Goal: Information Seeking & Learning: Learn about a topic

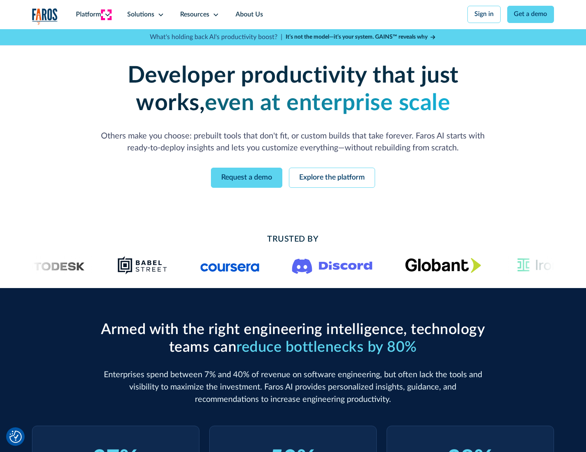
click at [106, 14] on icon at bounding box center [107, 14] width 7 height 7
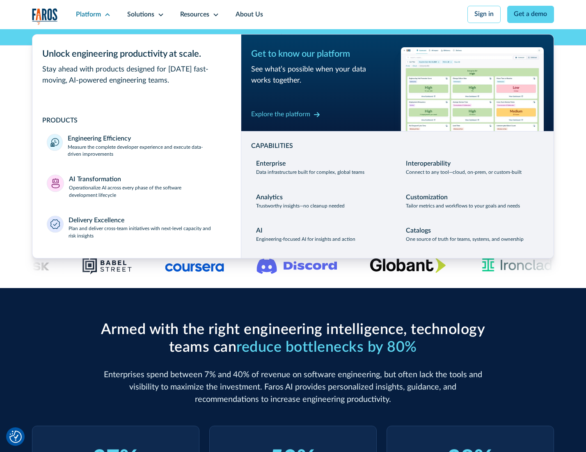
click at [146, 152] on p "Measure the complete developer experience and execute data-driven improvements" at bounding box center [147, 151] width 158 height 15
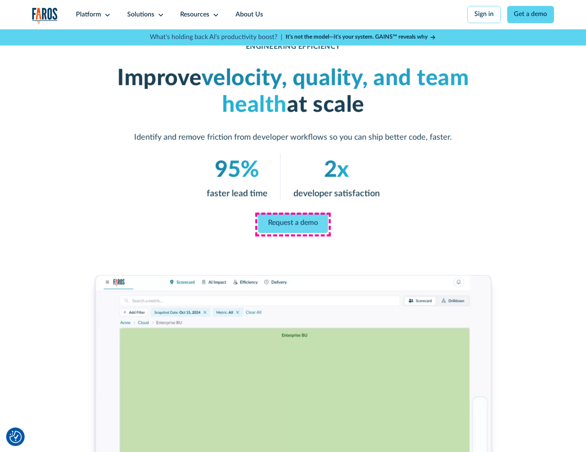
click at [293, 224] on link "Request a demo" at bounding box center [293, 223] width 70 height 20
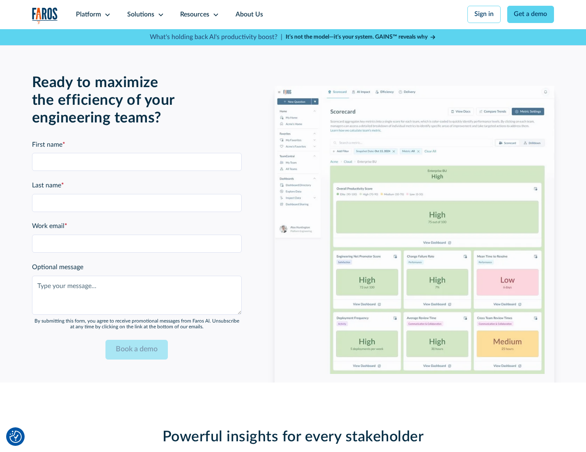
scroll to position [1787, 0]
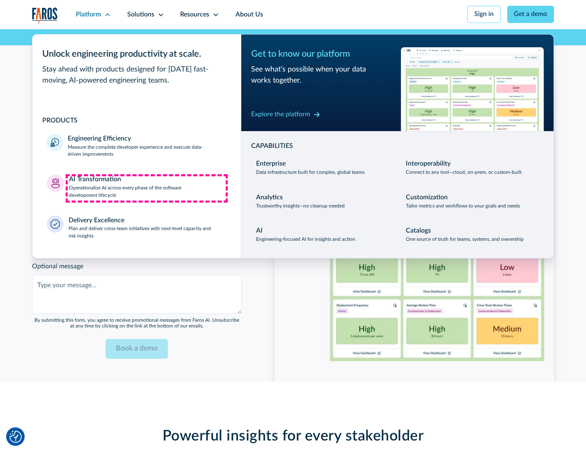
click at [147, 188] on p "Operationalize AI across every phase of the software development lifecycle" at bounding box center [148, 191] width 158 height 15
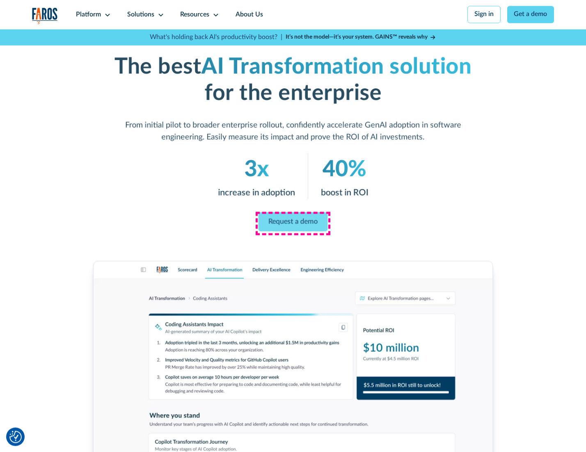
click at [293, 223] on link "Request a demo" at bounding box center [293, 221] width 69 height 19
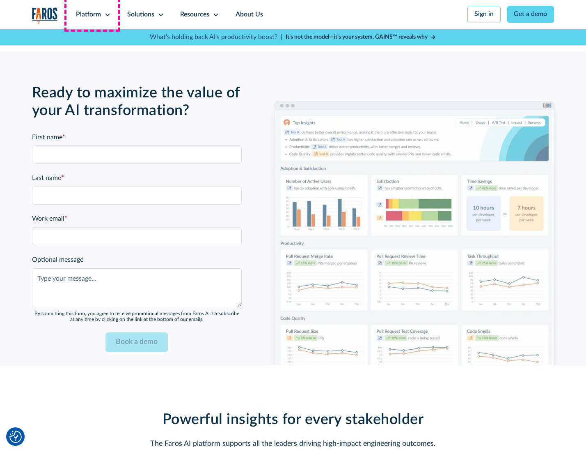
scroll to position [1985, 0]
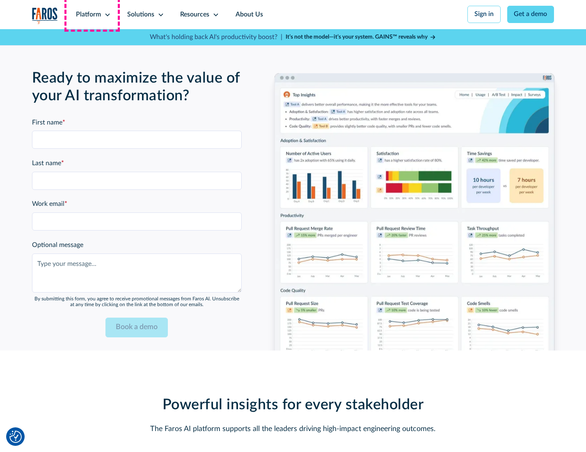
click at [92, 14] on div "Platform" at bounding box center [88, 15] width 25 height 10
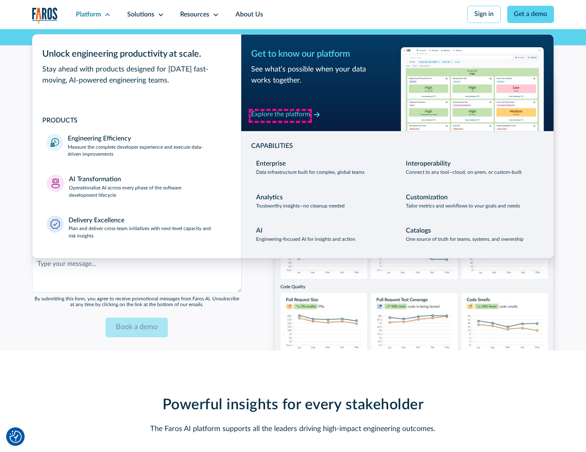
click at [280, 115] on div "Explore the platform" at bounding box center [280, 115] width 59 height 10
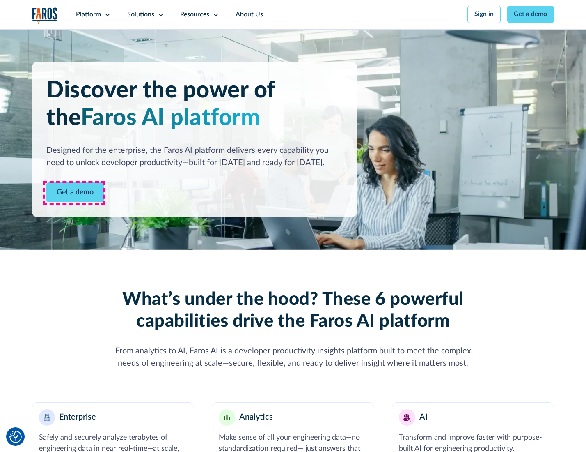
click at [74, 193] on link "Get a demo" at bounding box center [74, 192] width 57 height 20
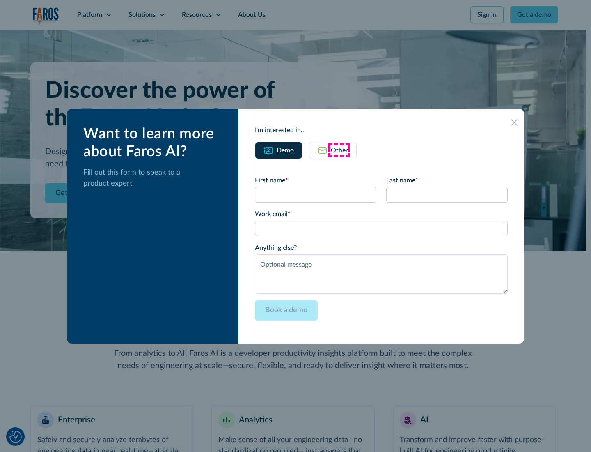
click at [339, 150] on div "Other" at bounding box center [339, 150] width 17 height 10
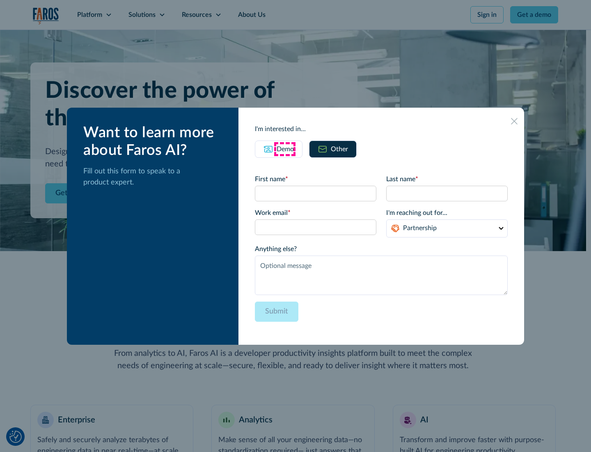
click at [284, 149] on div "Demo" at bounding box center [285, 149] width 17 height 10
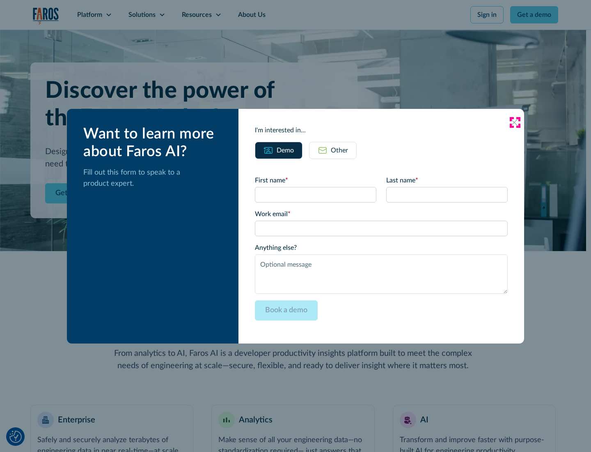
click at [515, 122] on icon at bounding box center [514, 122] width 7 height 7
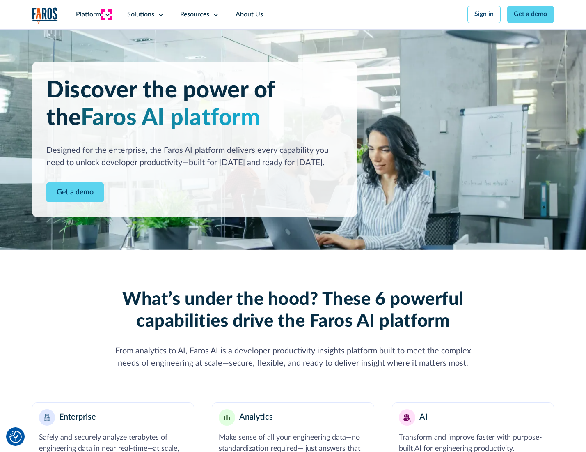
click at [106, 14] on icon at bounding box center [107, 14] width 7 height 7
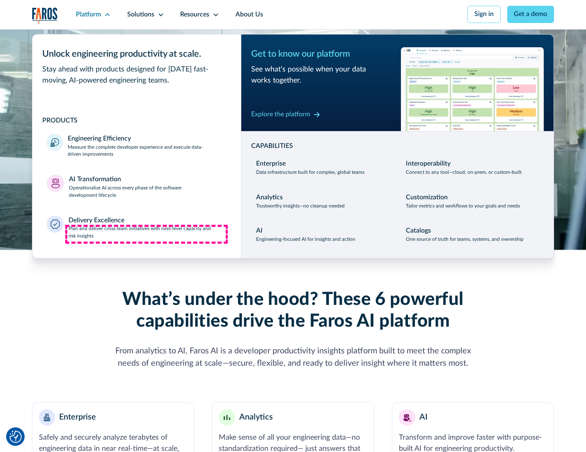
click at [147, 234] on p "Plan and deliver cross-team initiatives with next-level capacity and risk insig…" at bounding box center [148, 232] width 158 height 15
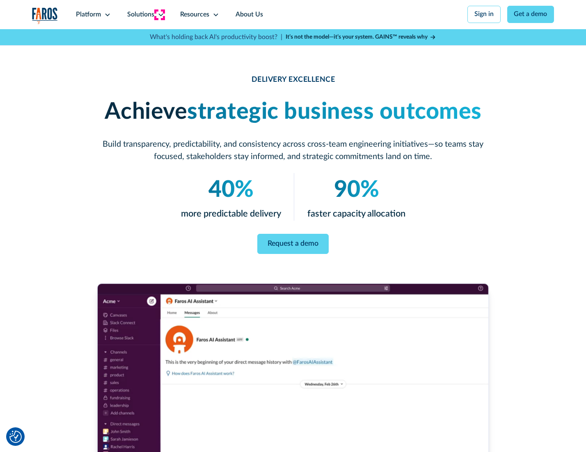
click at [159, 14] on icon at bounding box center [161, 14] width 7 height 7
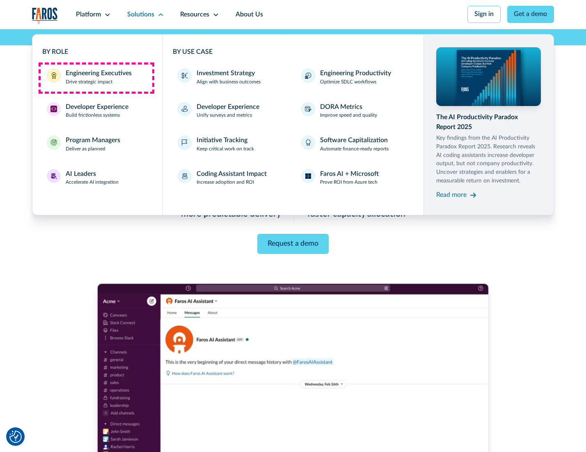
click at [96, 78] on div "Engineering Executives" at bounding box center [99, 74] width 66 height 10
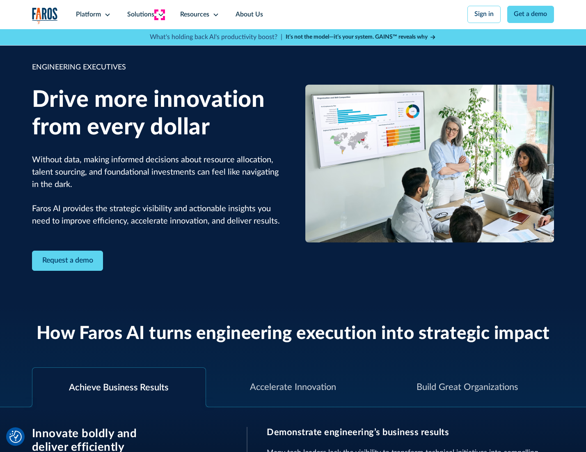
click at [159, 14] on icon at bounding box center [161, 14] width 7 height 7
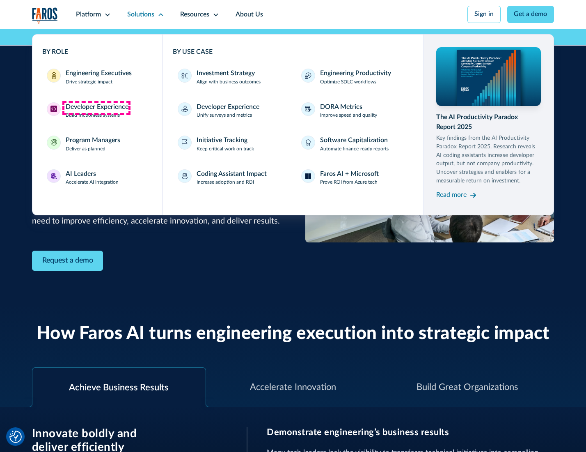
click at [96, 108] on div "Developer Experience" at bounding box center [97, 107] width 63 height 10
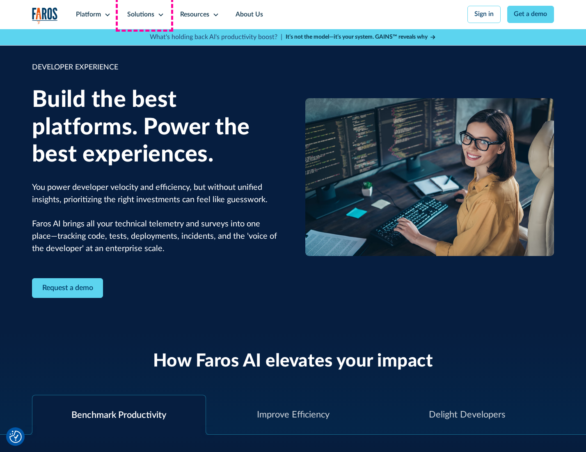
click at [145, 14] on div "Solutions" at bounding box center [140, 15] width 27 height 10
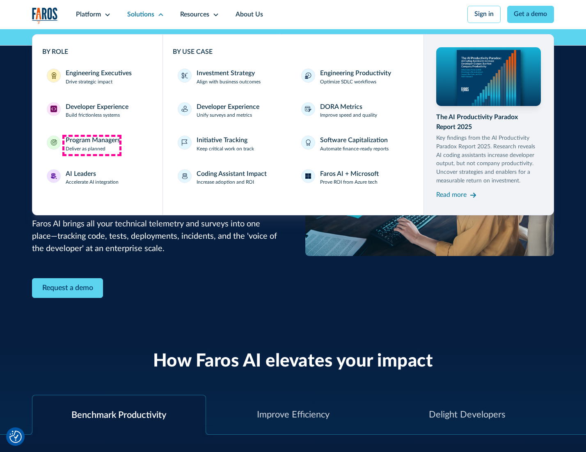
click at [92, 145] on div "Program Managers" at bounding box center [93, 140] width 55 height 10
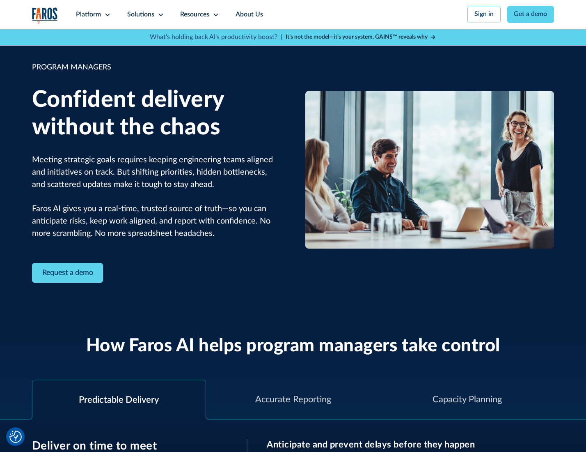
click at [159, 15] on icon at bounding box center [161, 14] width 7 height 7
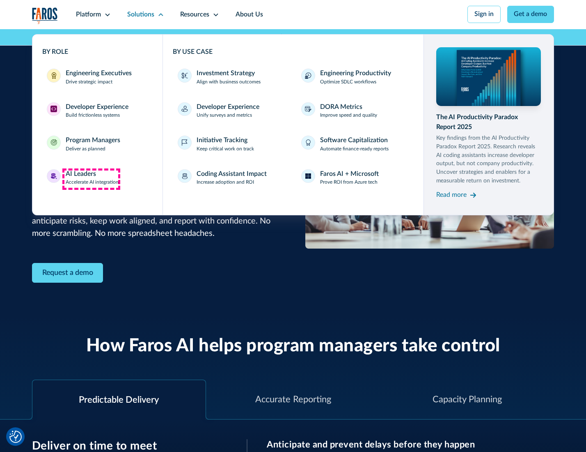
click at [91, 179] on div "AI Leaders" at bounding box center [81, 174] width 30 height 10
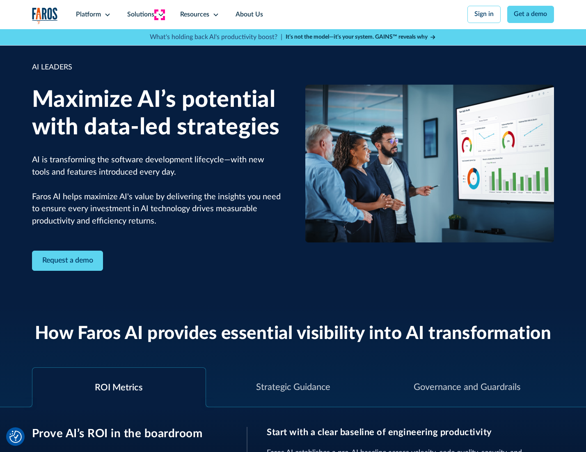
click at [159, 14] on icon at bounding box center [161, 14] width 7 height 7
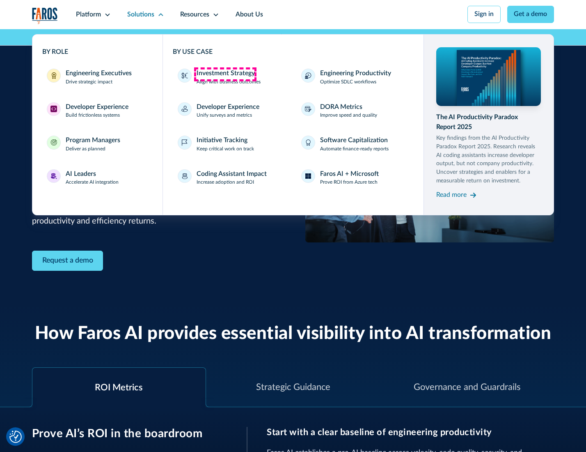
click at [225, 74] on div "Investment Strategy" at bounding box center [226, 74] width 58 height 10
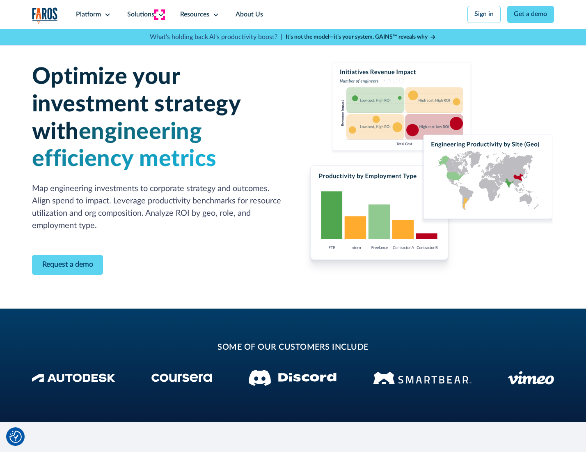
click at [159, 14] on icon at bounding box center [161, 14] width 7 height 7
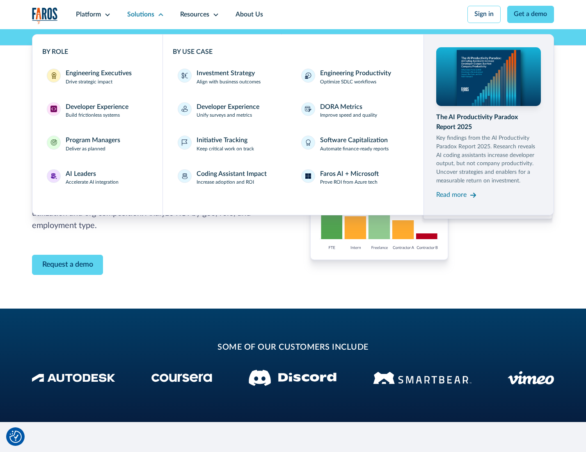
click at [349, 184] on p "Prove ROI from Azure tech" at bounding box center [348, 182] width 57 height 7
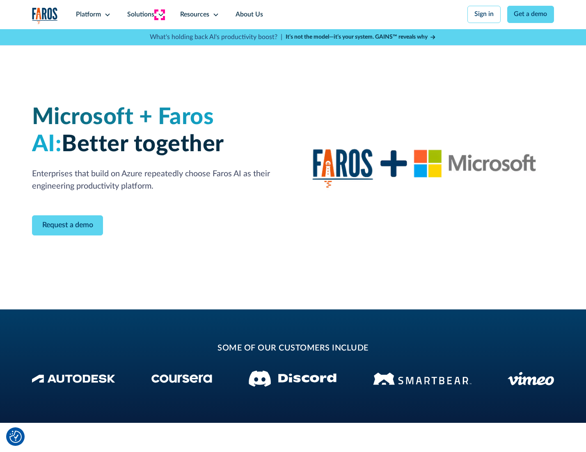
click at [159, 14] on icon at bounding box center [161, 14] width 7 height 7
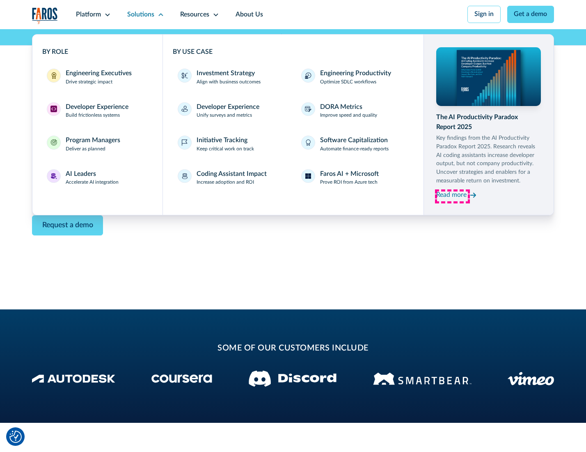
click at [452, 196] on div "Read more" at bounding box center [451, 195] width 30 height 10
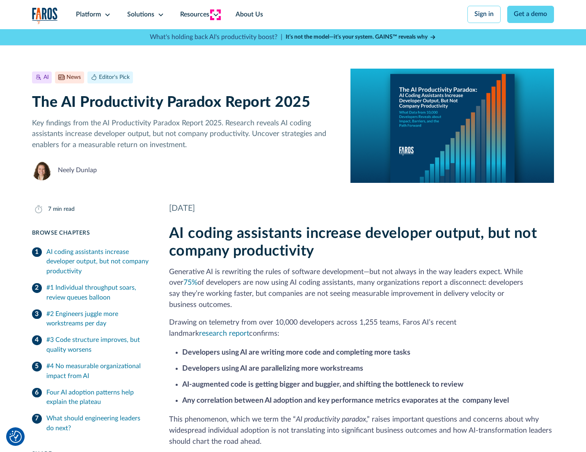
click at [215, 14] on icon at bounding box center [216, 14] width 7 height 7
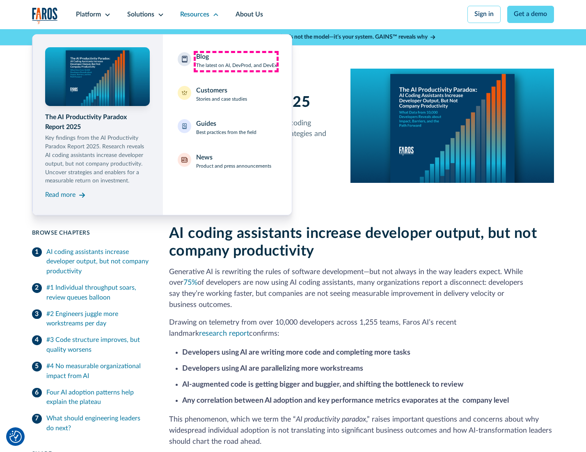
click at [236, 61] on div "Blog The latest on AI, DevProd, and DevEx" at bounding box center [236, 60] width 81 height 17
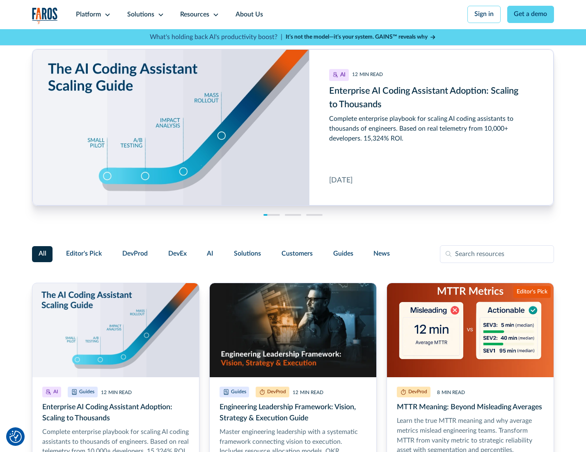
click at [532, 14] on link "Get a demo" at bounding box center [530, 14] width 47 height 17
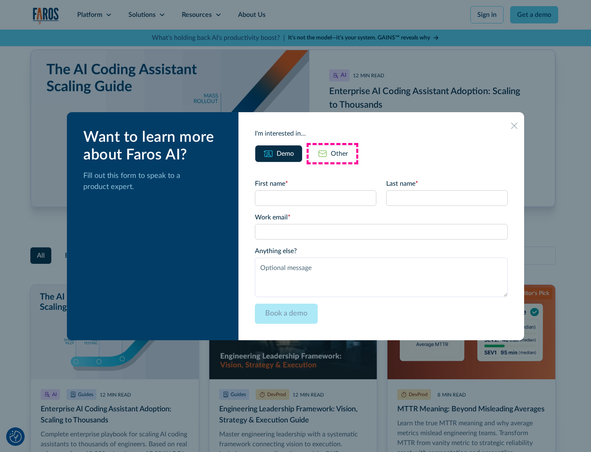
click at [333, 153] on div "Other" at bounding box center [339, 154] width 17 height 10
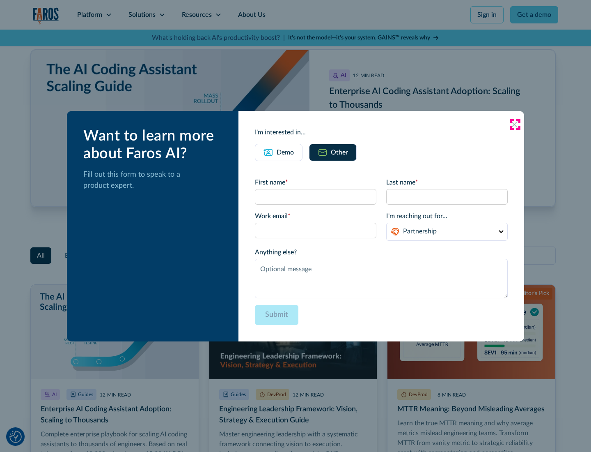
click at [515, 124] on icon at bounding box center [514, 124] width 7 height 7
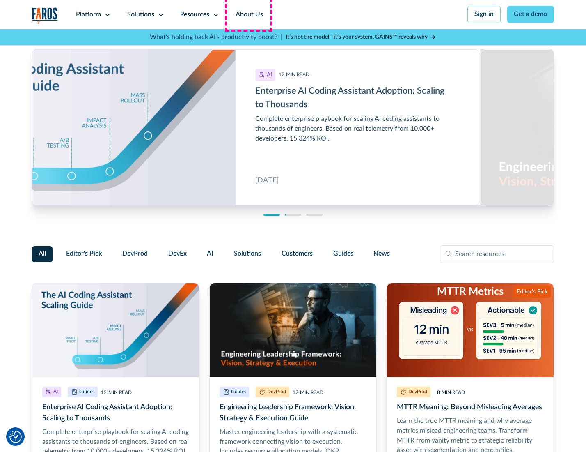
click at [248, 14] on link "About Us" at bounding box center [249, 14] width 44 height 29
